Goal: Information Seeking & Learning: Learn about a topic

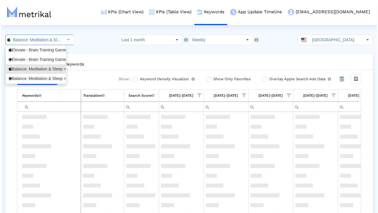
scroll to position [2122, 23]
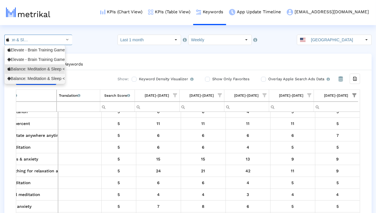
click at [44, 82] on div "Balance: Meditation & Sleep <com.elevatelabs.geonosis>" at bounding box center [35, 79] width 60 height 10
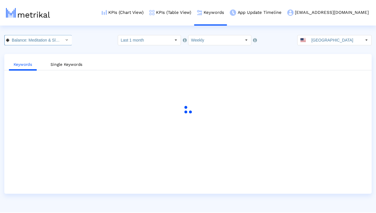
scroll to position [0, 64]
click at [172, 41] on input "Last 1 month" at bounding box center [145, 40] width 53 height 10
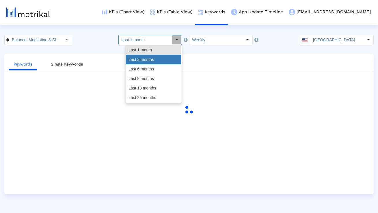
click at [158, 58] on div "Last 3 months" at bounding box center [154, 60] width 56 height 10
type input "Last 3 months"
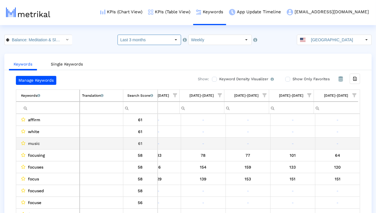
scroll to position [0, 382]
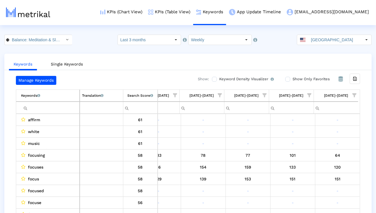
click at [354, 95] on span "Show filter options for column '09/14/25-09/20/25'" at bounding box center [355, 95] width 4 height 4
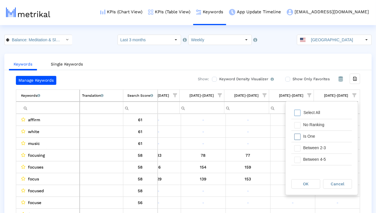
click at [316, 133] on div "Is One" at bounding box center [327, 136] width 52 height 11
click at [316, 145] on div "Between 2-3" at bounding box center [327, 148] width 52 height 11
click at [313, 163] on div "Between 4-5" at bounding box center [327, 159] width 52 height 11
click at [313, 163] on div "Between 6-10" at bounding box center [327, 159] width 52 height 11
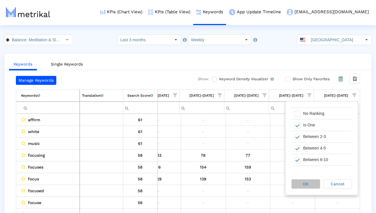
click at [308, 182] on span "OK" at bounding box center [306, 184] width 5 height 5
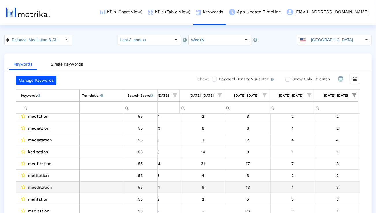
scroll to position [69, 0]
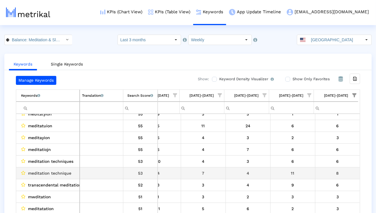
click at [55, 175] on span "meditation technique" at bounding box center [49, 174] width 43 height 8
copy span "meditation technique"
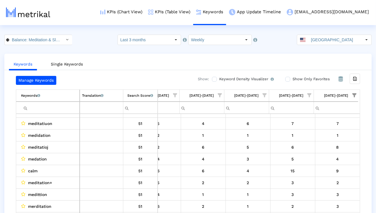
click at [59, 105] on input "Filter cell" at bounding box center [50, 108] width 58 height 10
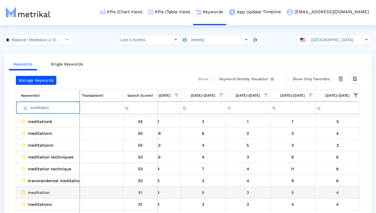
type input "meditation"
click at [44, 192] on span "meditation" at bounding box center [39, 193] width 22 height 8
copy span "meditation"
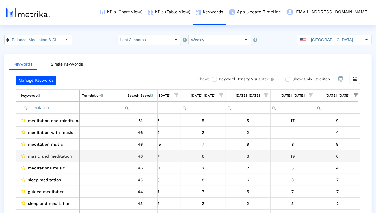
click at [67, 156] on span "music and meditation" at bounding box center [50, 157] width 44 height 8
copy span "music and meditation"
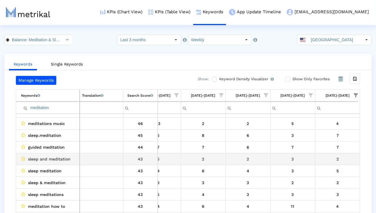
click at [58, 161] on span "sleep and meditation" at bounding box center [49, 160] width 42 height 8
copy span "sleep and meditation"
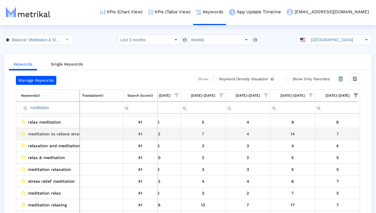
click at [64, 138] on td "meditation to relieve stress" at bounding box center [48, 134] width 64 height 12
copy span "meditation to relieve stress"
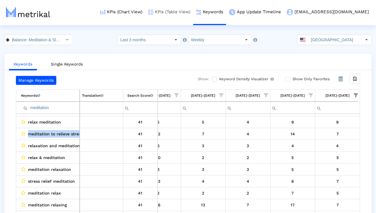
click at [191, 12] on link "KPIs (Table View)" at bounding box center [169, 12] width 48 height 24
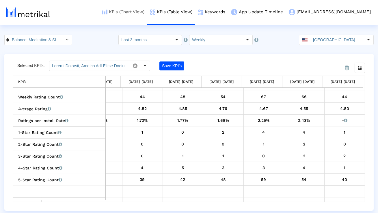
click at [145, 16] on link "KPIs (Chart View)" at bounding box center [123, 12] width 48 height 24
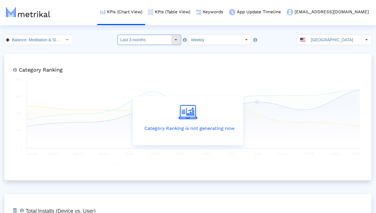
click at [155, 41] on input "Last 3 months" at bounding box center [144, 40] width 53 height 10
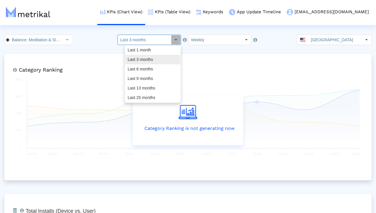
click at [149, 64] on div "Last 6 months" at bounding box center [153, 69] width 56 height 10
type input "Last 6 months"
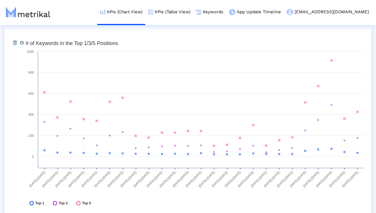
scroll to position [1710, 0]
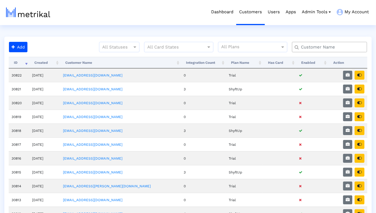
click at [341, 43] on div at bounding box center [329, 47] width 75 height 10
click at [341, 44] on input "text" at bounding box center [331, 47] width 68 height 6
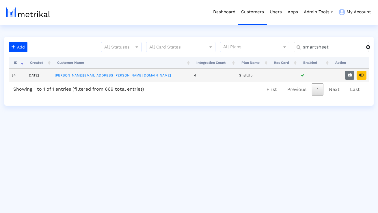
type input "smartsheet"
click at [349, 70] on td at bounding box center [349, 76] width 39 height 14
click at [349, 73] on icon "button" at bounding box center [350, 75] width 4 height 4
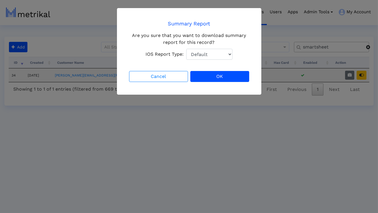
click at [212, 56] on select "Default Total Downloads New Downloads Redownloads" at bounding box center [209, 54] width 46 height 11
select select "1: 1"
click at [186, 49] on select "Default Total Downloads New Downloads Redownloads" at bounding box center [209, 54] width 46 height 11
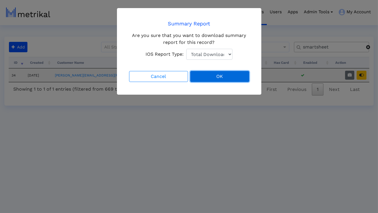
click at [208, 74] on button "OK" at bounding box center [220, 76] width 59 height 11
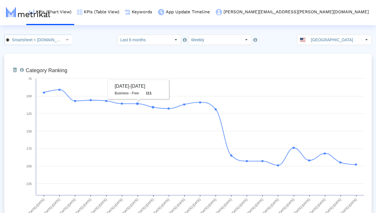
click at [49, 36] on input "Smartsheet < com.smartsheet.android >" at bounding box center [35, 40] width 52 height 10
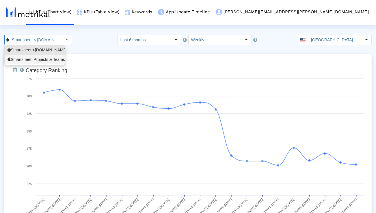
click at [40, 58] on div "Smartsheet: Projects & Teams <568421135>" at bounding box center [35, 59] width 55 height 5
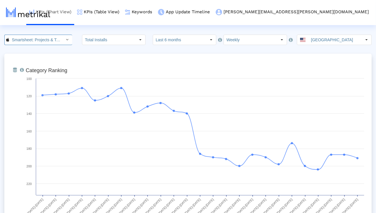
scroll to position [0, 40]
click at [191, 45] on input "Last 6 months" at bounding box center [179, 40] width 53 height 10
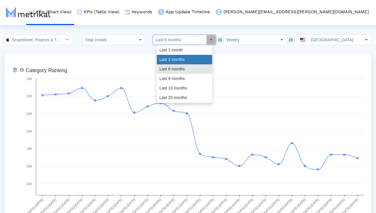
click at [183, 60] on div "Last 3 months" at bounding box center [185, 60] width 56 height 10
type input "Last 3 months"
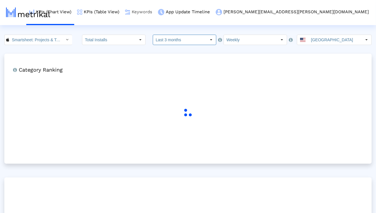
click at [155, 15] on link "Keywords" at bounding box center [138, 12] width 33 height 24
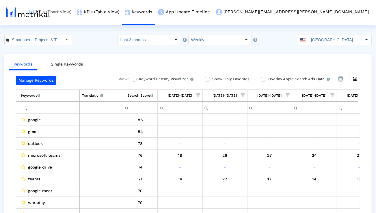
scroll to position [0, 382]
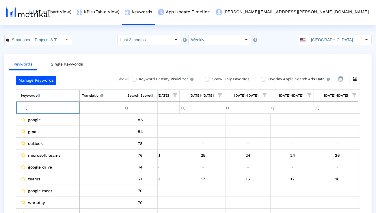
click at [60, 107] on input "Filter cell" at bounding box center [50, 108] width 58 height 10
paste input "program management"
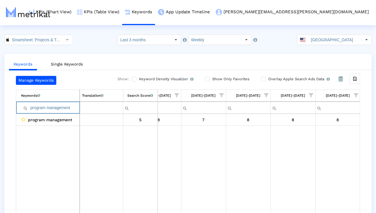
paste input "jec"
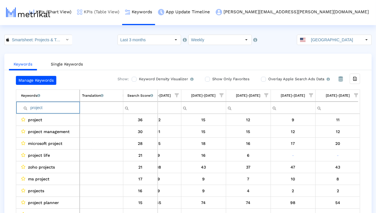
paste input "management"
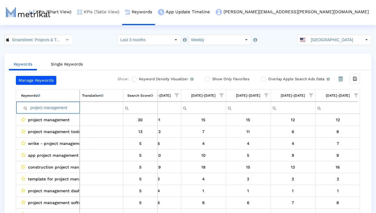
paste input "microsoft projec"
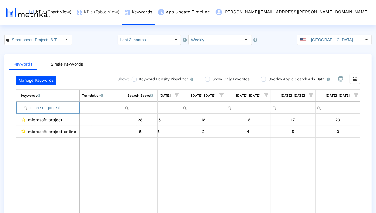
paste input "project manager"
paste input "manage projects"
paste input "project management app"
paste input "organizer"
paste input "planning"
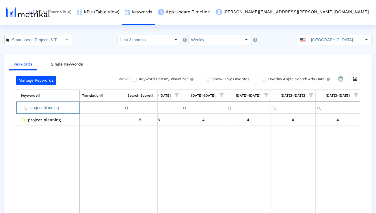
paste input "task"
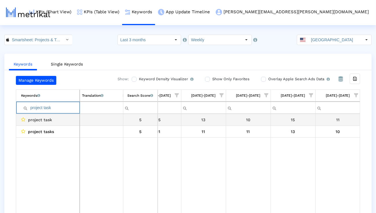
paste input "create projects"
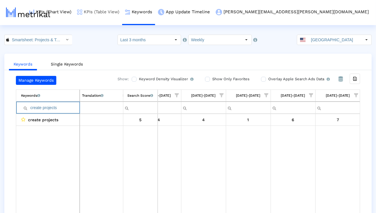
paste input "team"
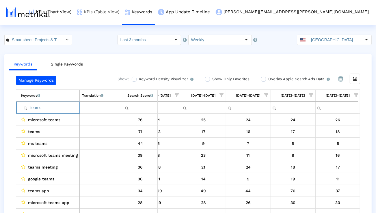
paste input "rello"
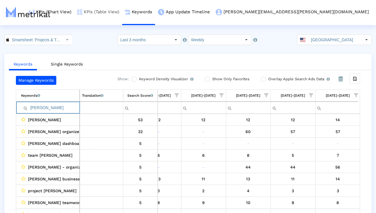
paste input "ms teams"
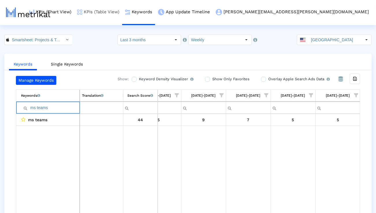
paste input "airtable"
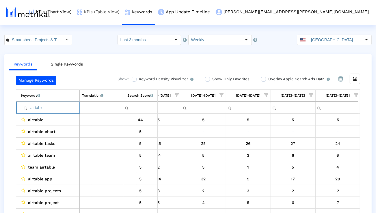
paste input "teamwork"
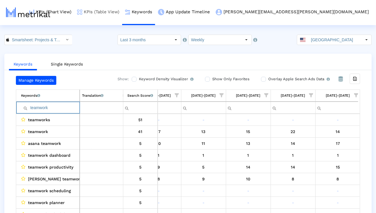
paste input "workflow"
paste input "project management tools"
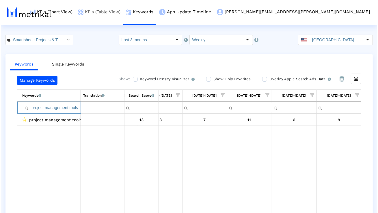
scroll to position [0, 0]
paste input "manage team"
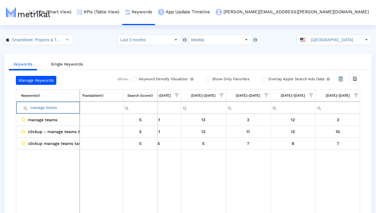
paste input "plan project"
paste input "automate workflows"
type input "automate workflows"
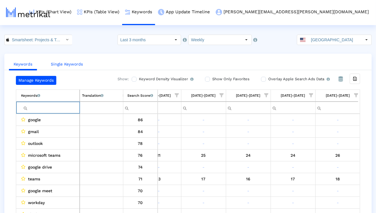
click at [81, 64] on link "Single Keywords" at bounding box center [66, 64] width 41 height 11
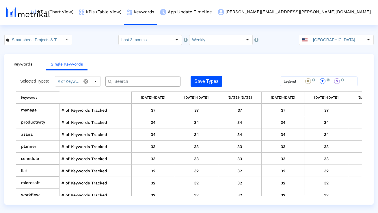
scroll to position [144, 0]
